Goal: Navigation & Orientation: Find specific page/section

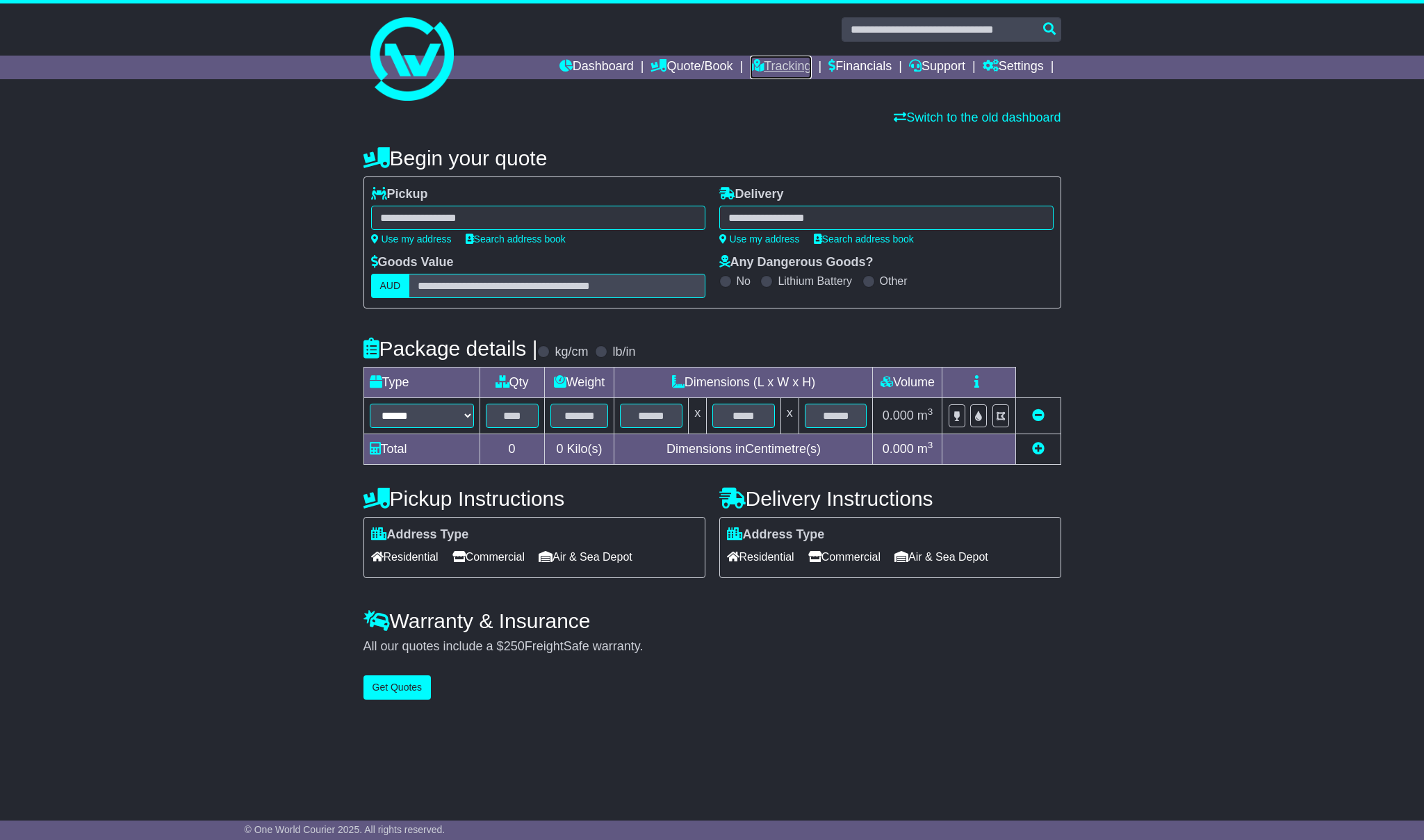
click at [760, 70] on link "Tracking" at bounding box center [780, 68] width 61 height 24
